Goal: Find specific page/section: Find specific page/section

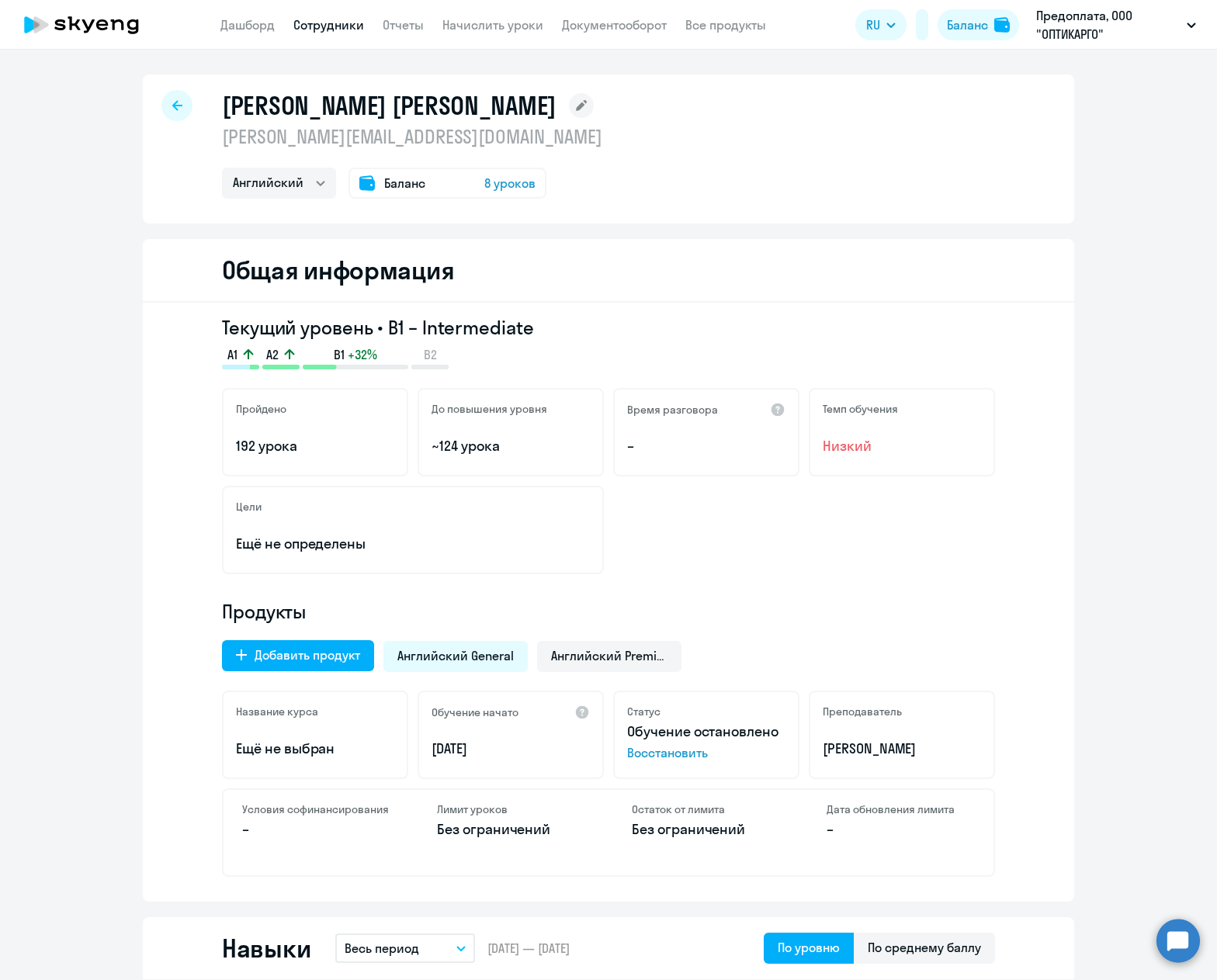
select select "english"
click at [364, 31] on link "Сотрудники" at bounding box center [329, 25] width 71 height 16
select select "30"
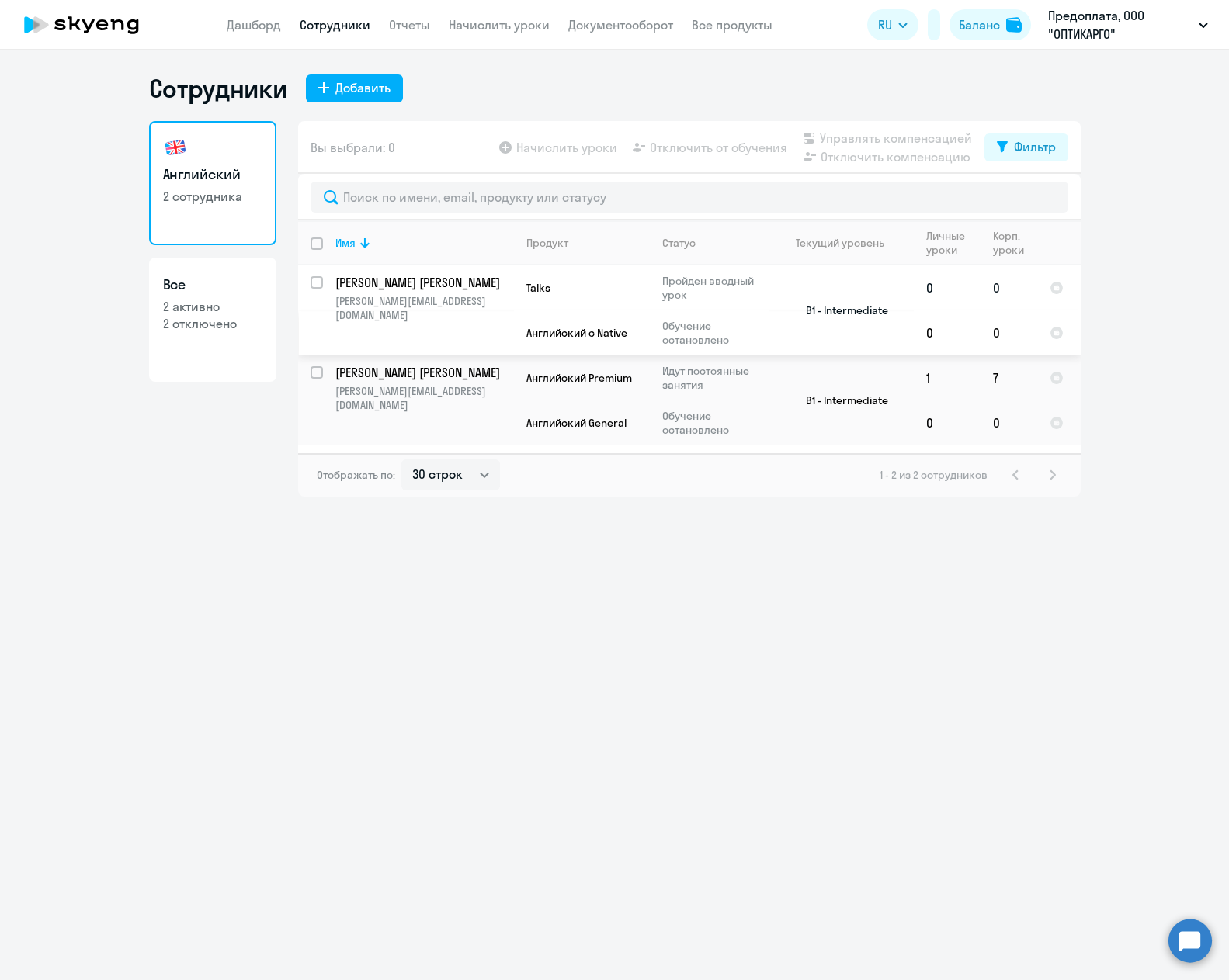
click at [415, 279] on p "[PERSON_NAME] [PERSON_NAME]" at bounding box center [422, 282] width 176 height 17
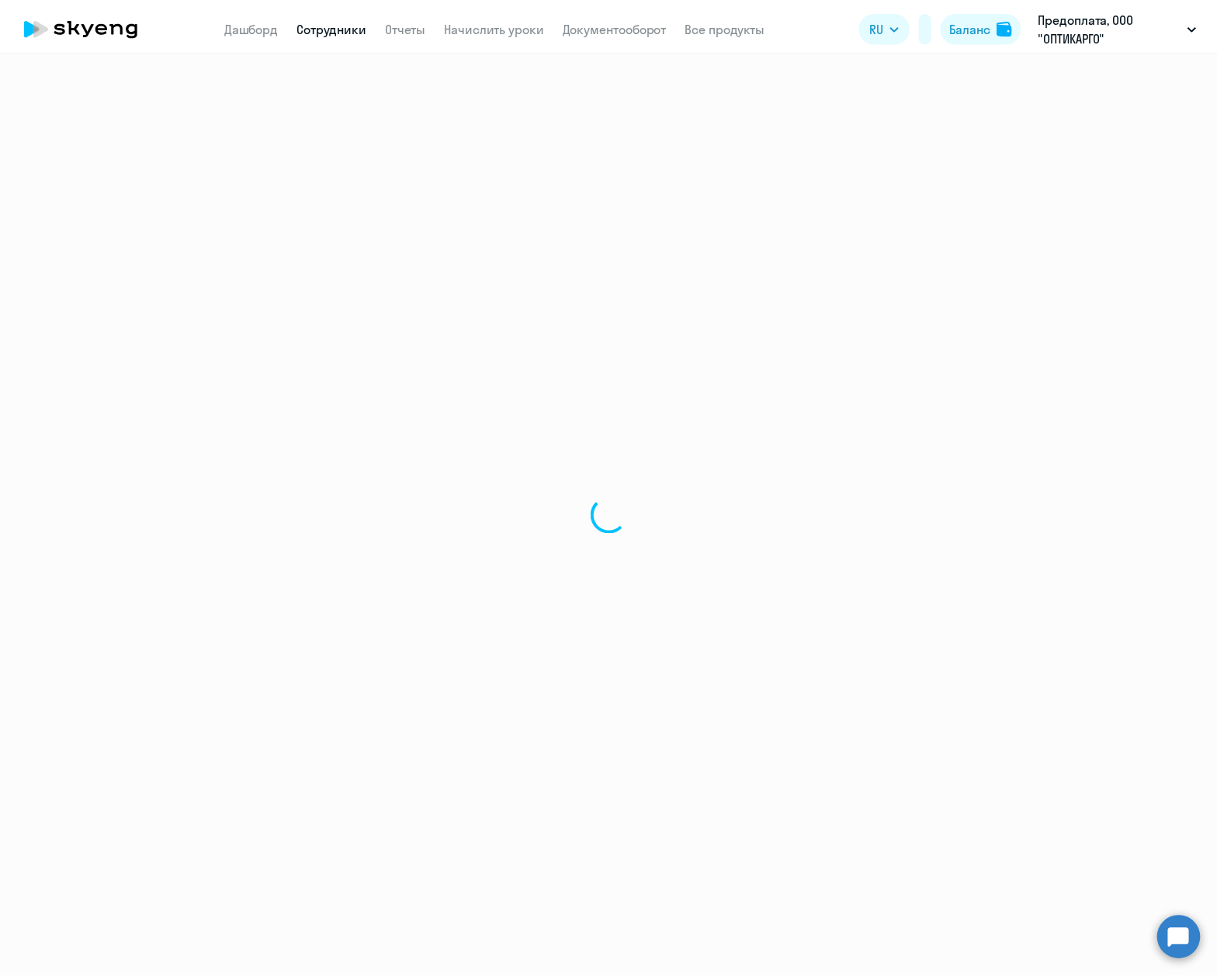
select select "english"
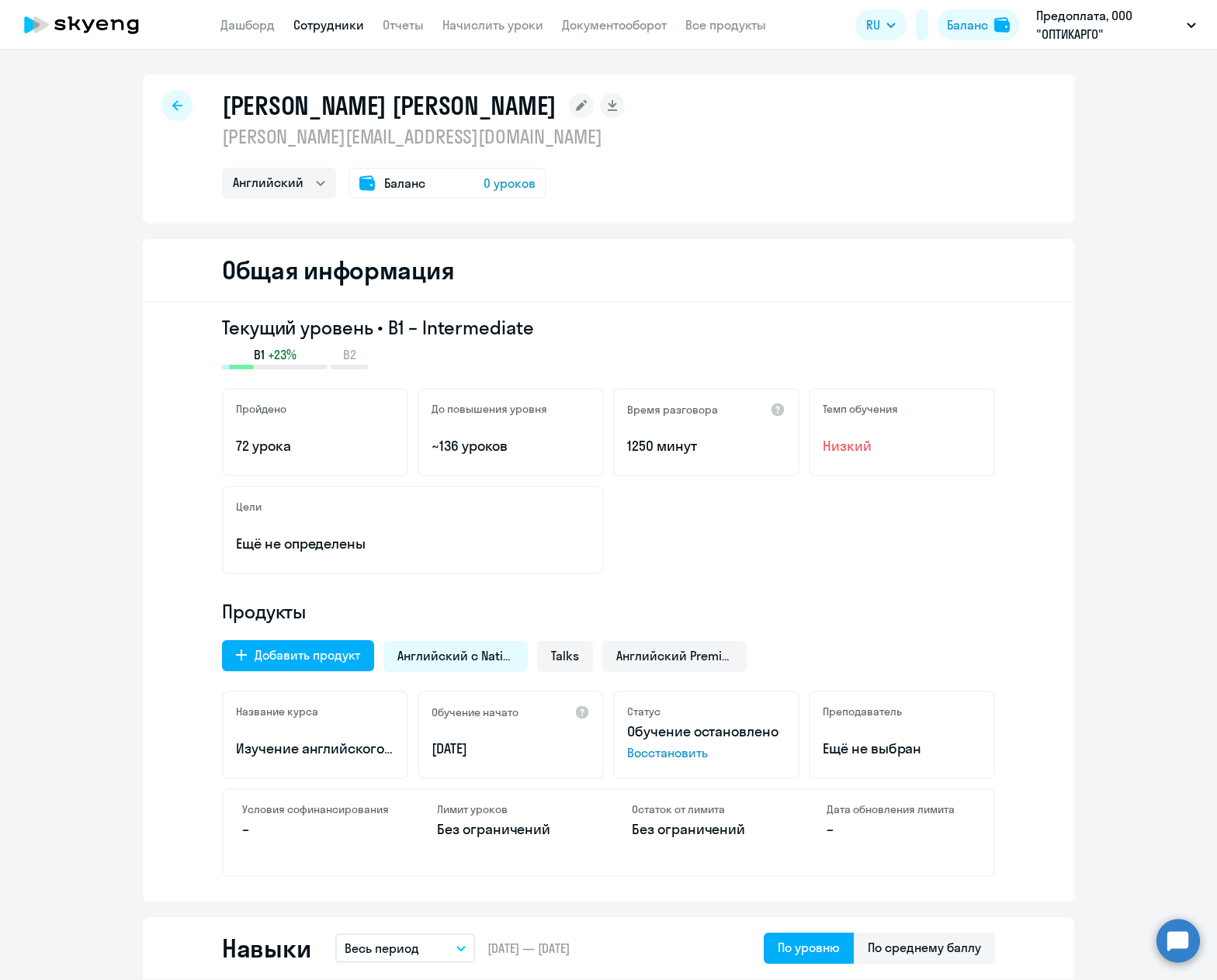
scroll to position [465, 0]
